Goal: Check status: Check status

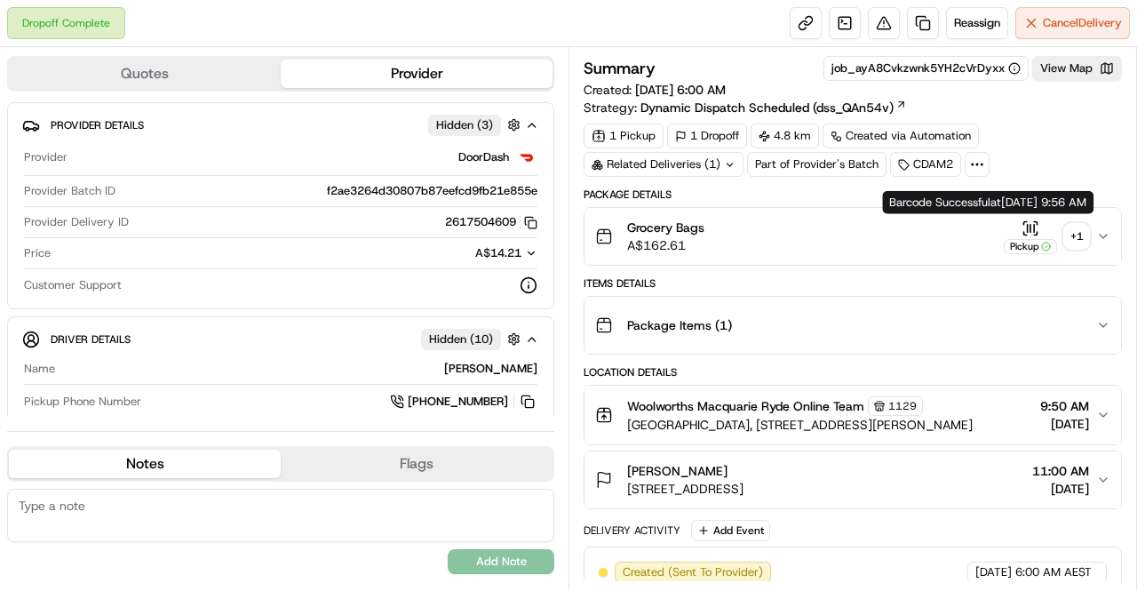
click at [1065, 237] on button "Pickup + 1" at bounding box center [1046, 236] width 85 height 35
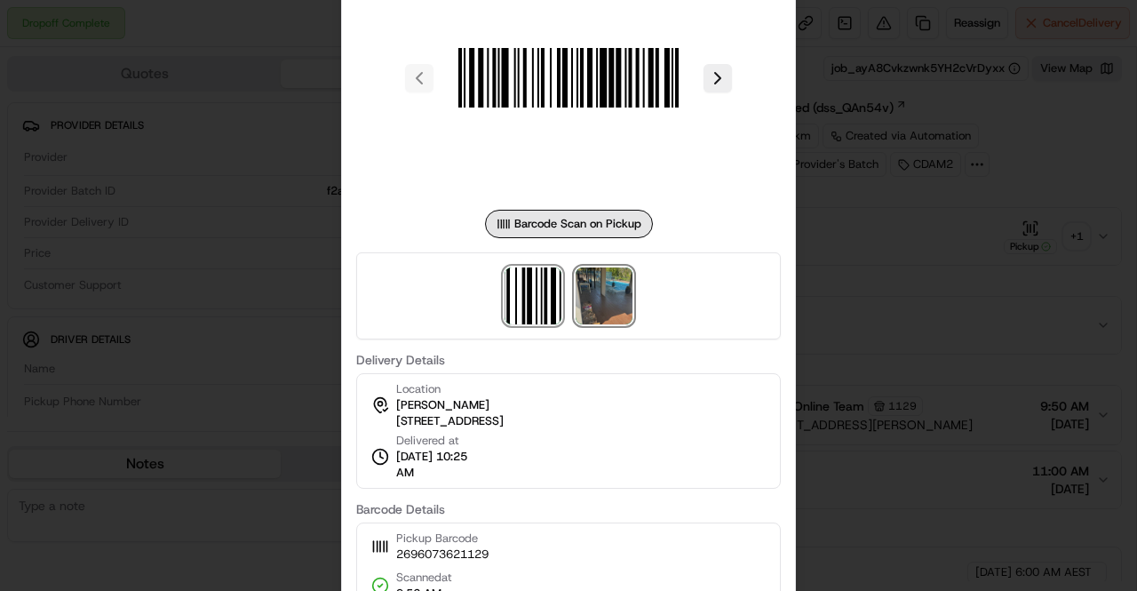
click at [617, 306] on img at bounding box center [604, 295] width 57 height 57
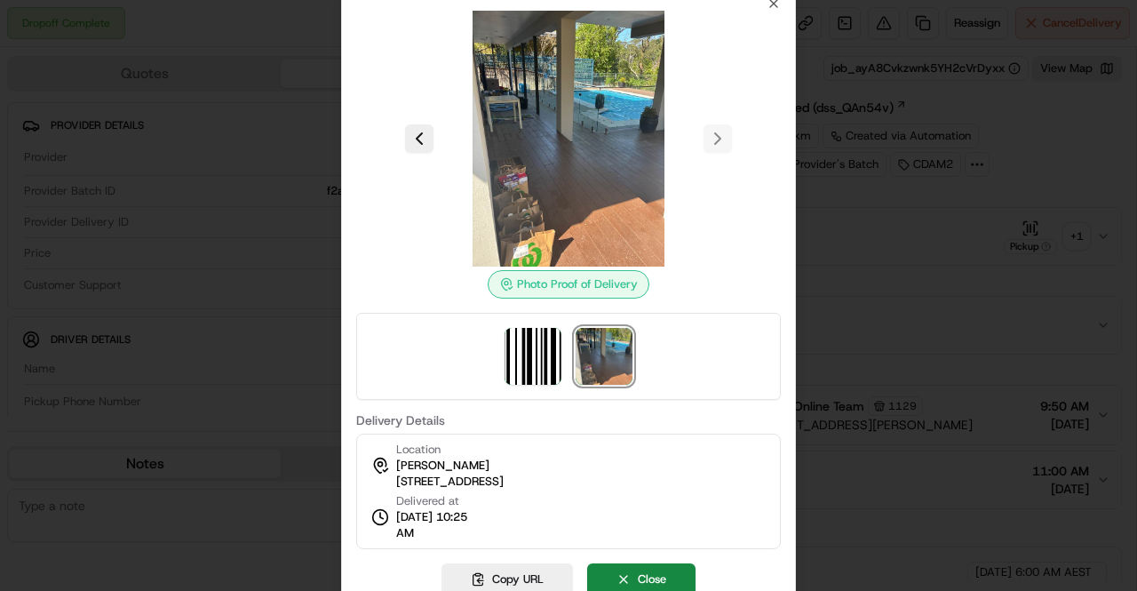
click at [876, 408] on div at bounding box center [568, 295] width 1137 height 591
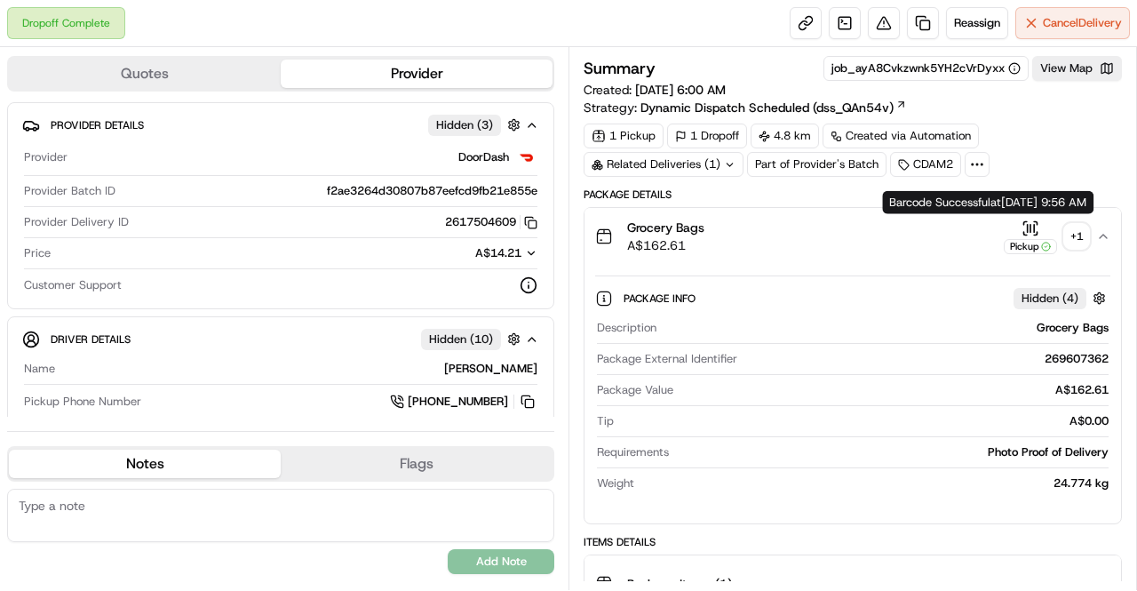
click at [1047, 231] on div "Pickup" at bounding box center [1030, 236] width 53 height 35
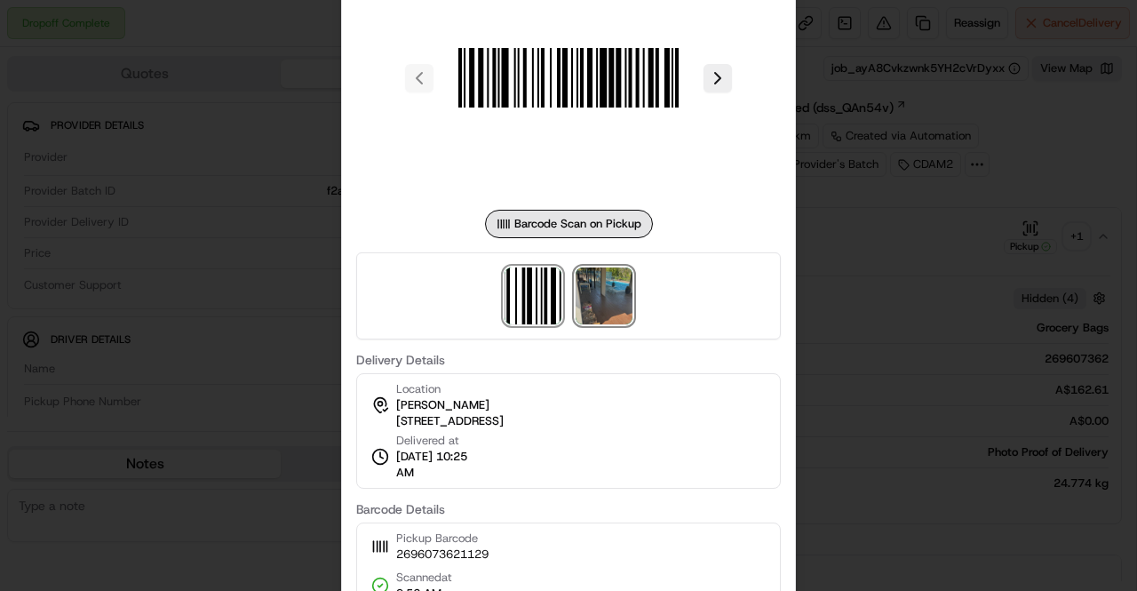
click at [611, 282] on img at bounding box center [604, 295] width 57 height 57
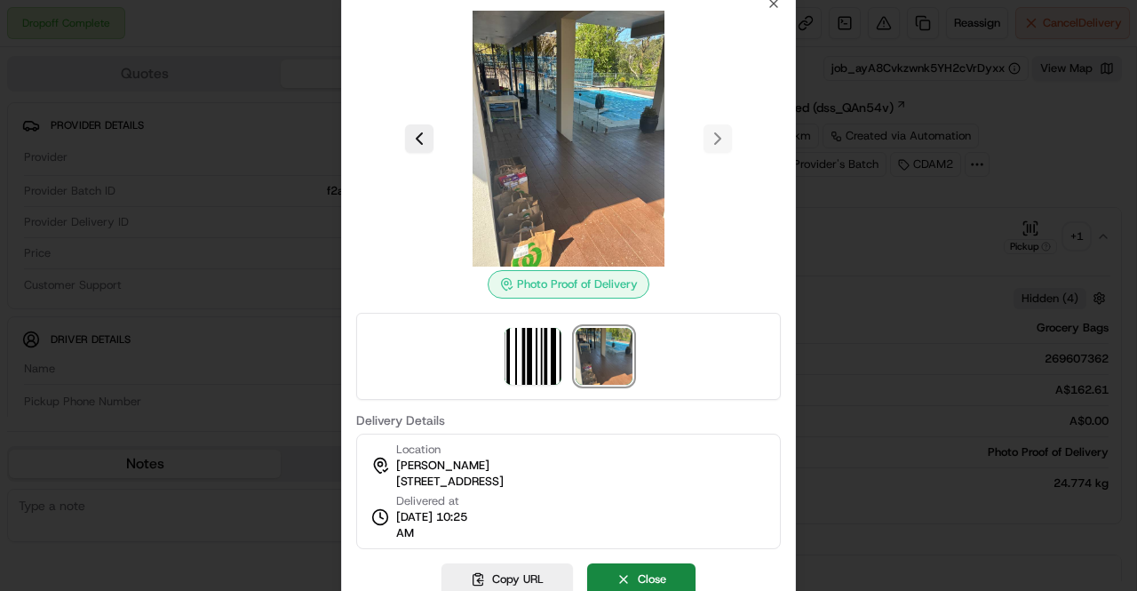
click at [859, 358] on div at bounding box center [568, 295] width 1137 height 591
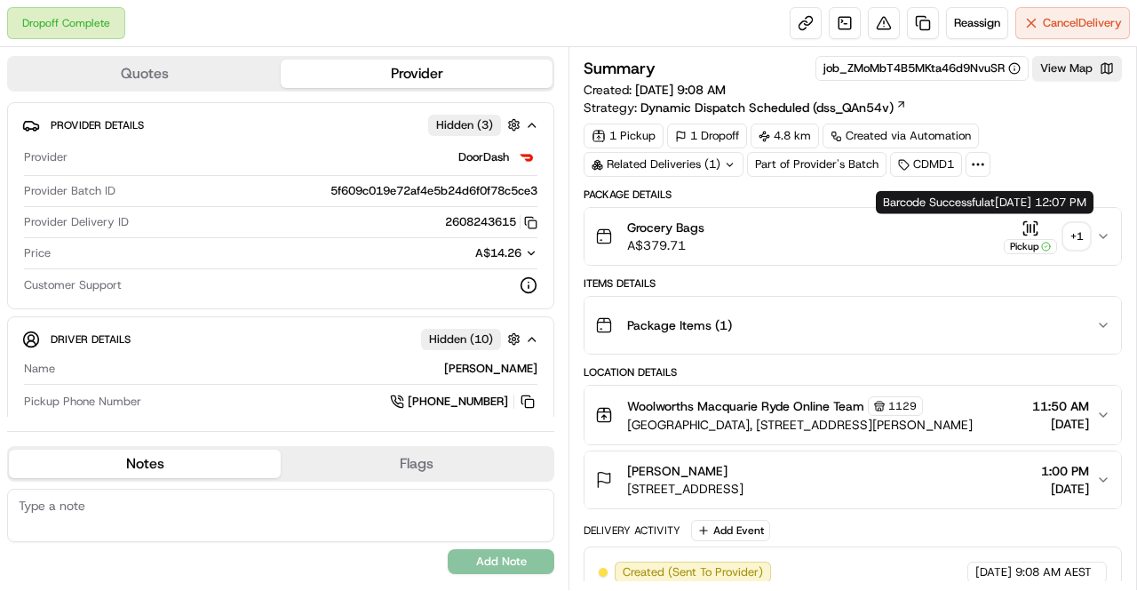
click at [1024, 223] on icon "button" at bounding box center [1031, 228] width 18 height 18
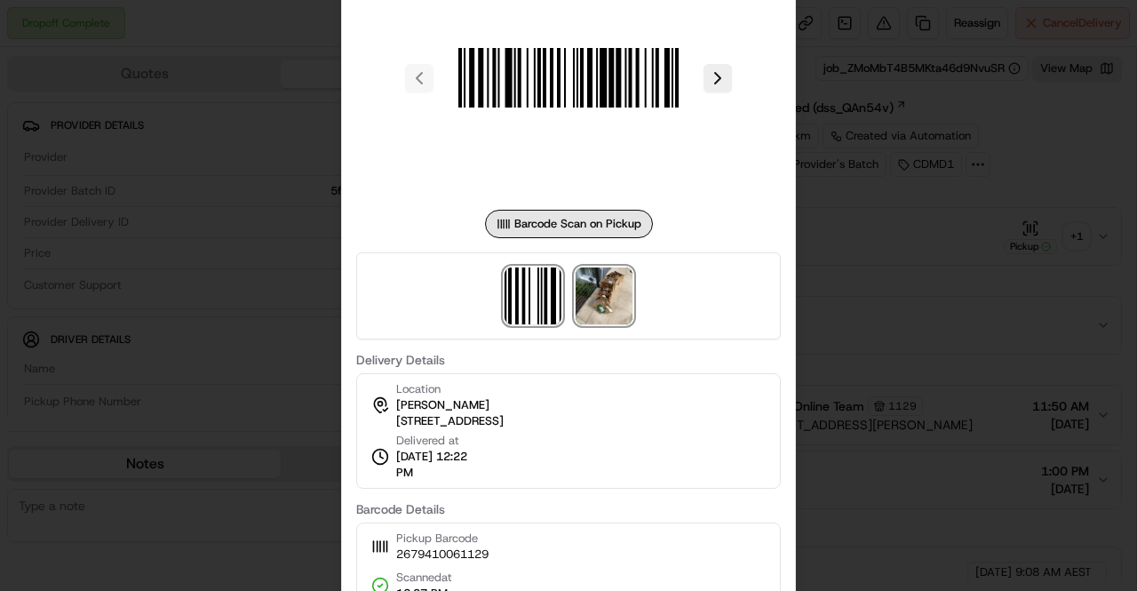
click at [604, 291] on img at bounding box center [604, 295] width 57 height 57
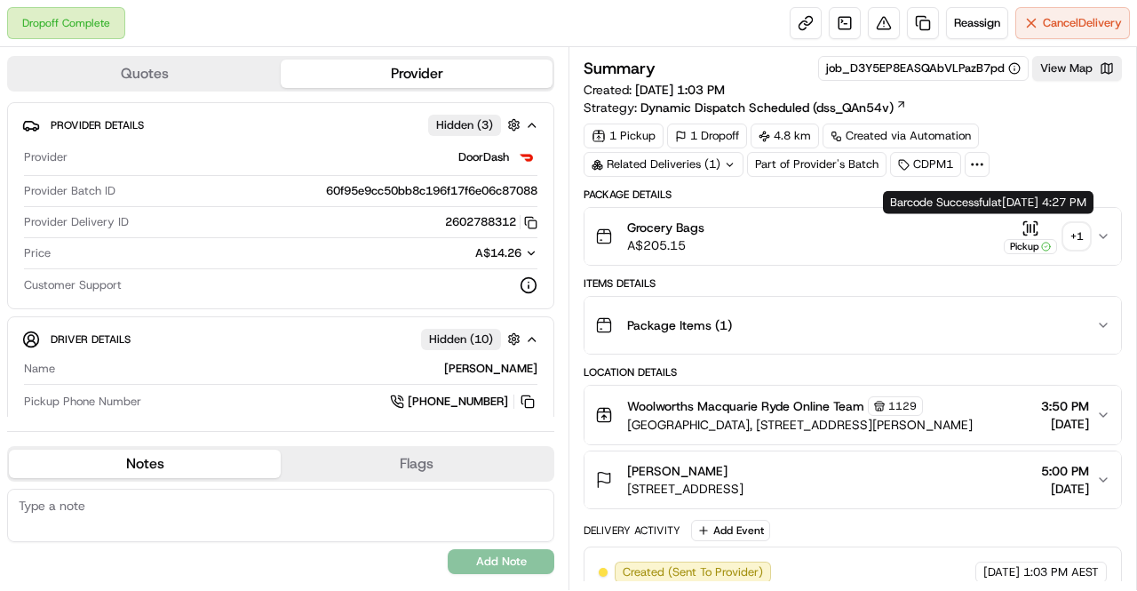
click at [1026, 225] on icon "button" at bounding box center [1031, 228] width 18 height 18
